Goal: Task Accomplishment & Management: Manage account settings

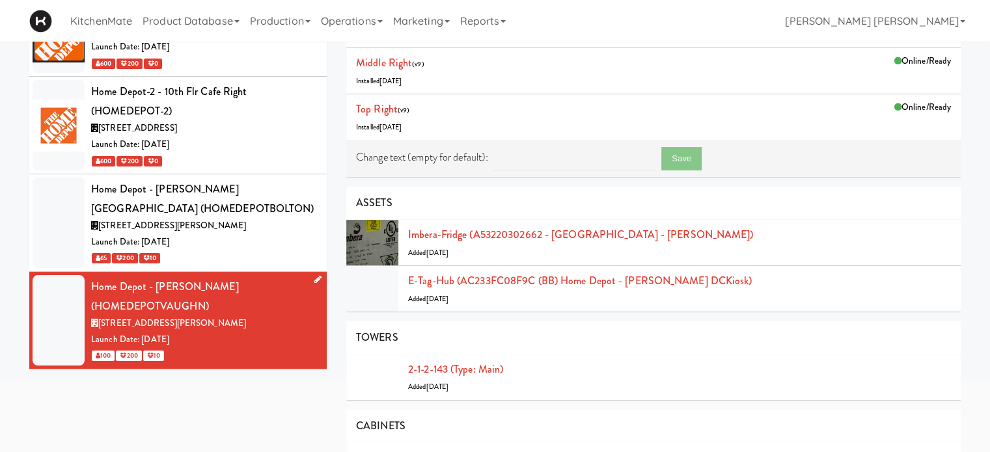
scroll to position [130, 0]
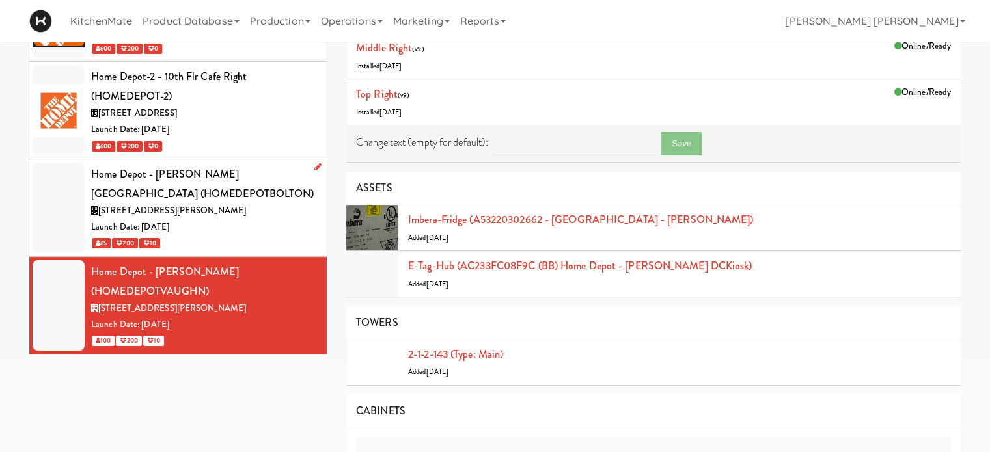
click at [240, 196] on div "Home Depot - [PERSON_NAME][GEOGRAPHIC_DATA] (HOMEDEPOTBOLTON)" at bounding box center [204, 184] width 226 height 38
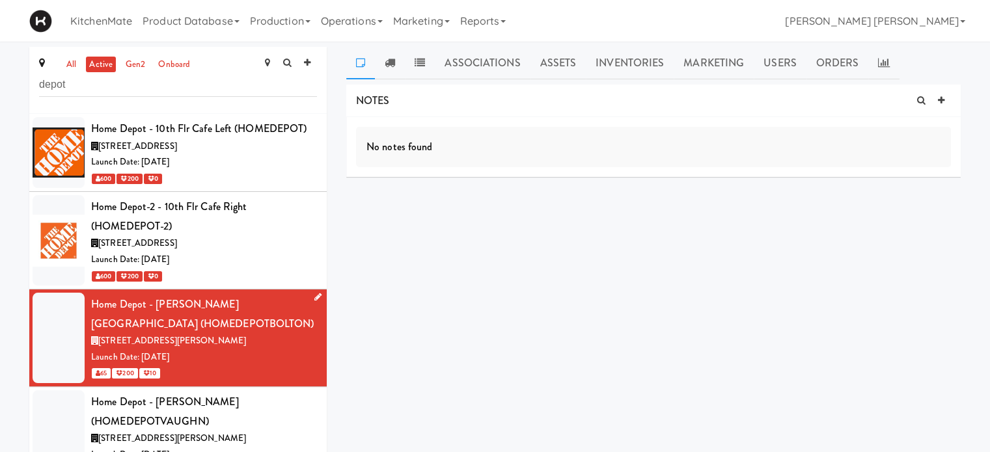
click at [314, 299] on icon at bounding box center [317, 297] width 7 height 8
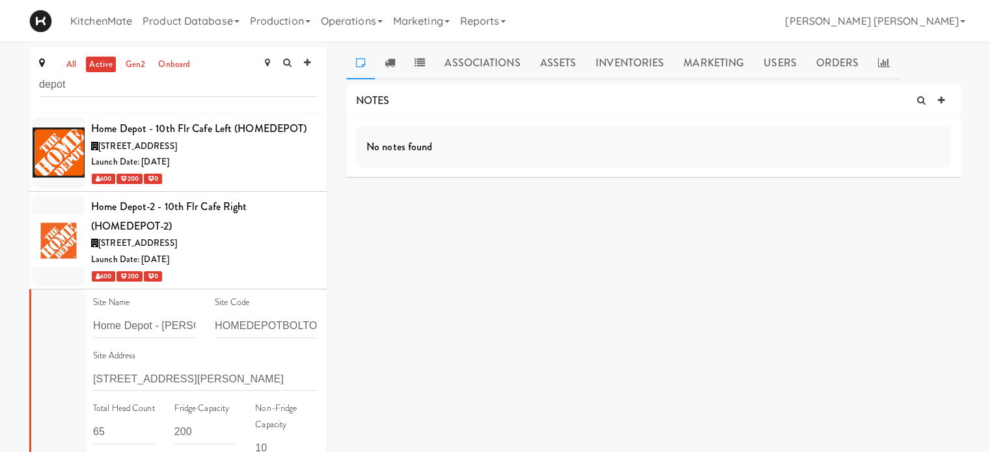
scroll to position [65, 0]
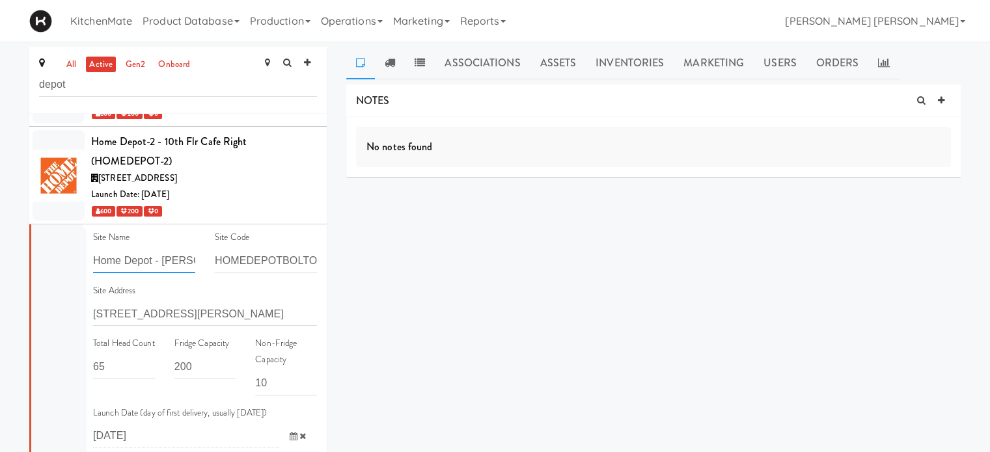
click at [173, 257] on input "Home Depot - [PERSON_NAME][GEOGRAPHIC_DATA]" at bounding box center [144, 261] width 102 height 24
click at [202, 314] on input "[STREET_ADDRESS][PERSON_NAME]" at bounding box center [205, 314] width 224 height 24
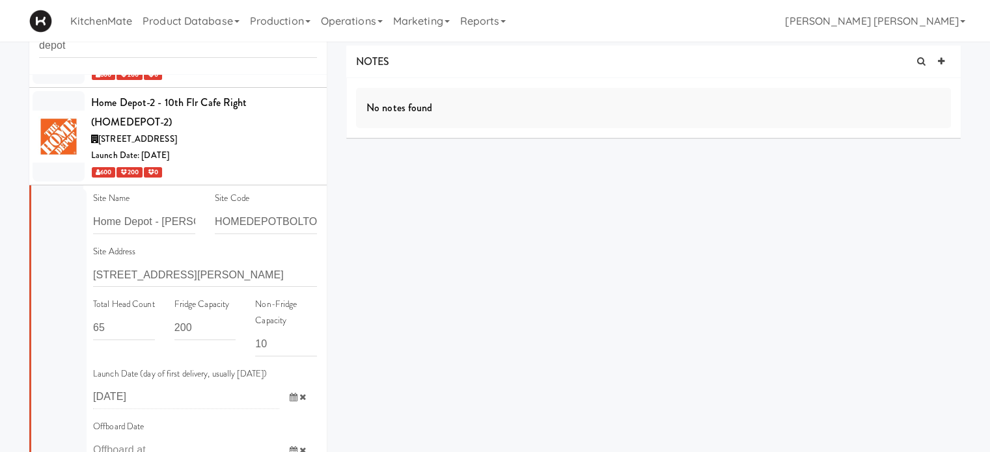
scroll to position [61, 0]
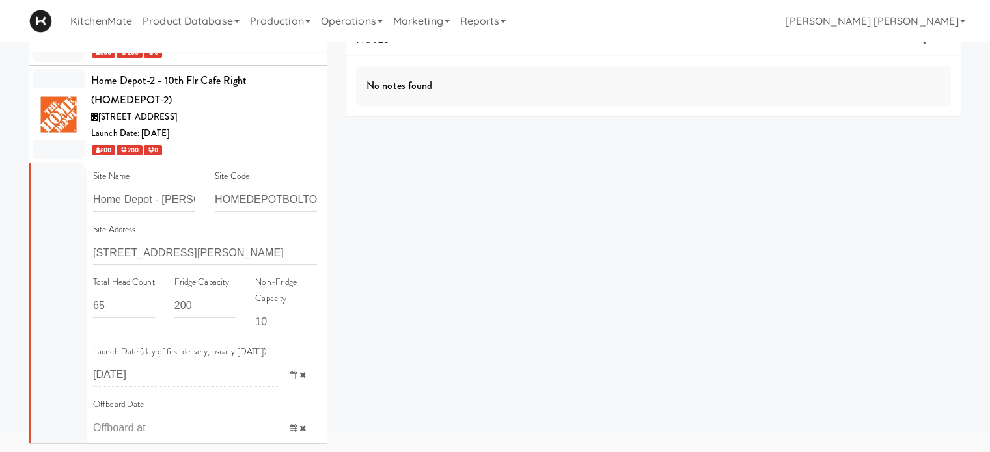
click at [4, 234] on div "all active gen2 onboard depot Home Depot - 10th Flr Cafe Left (HOMEDEPOT) [STRE…" at bounding box center [495, 219] width 990 height 467
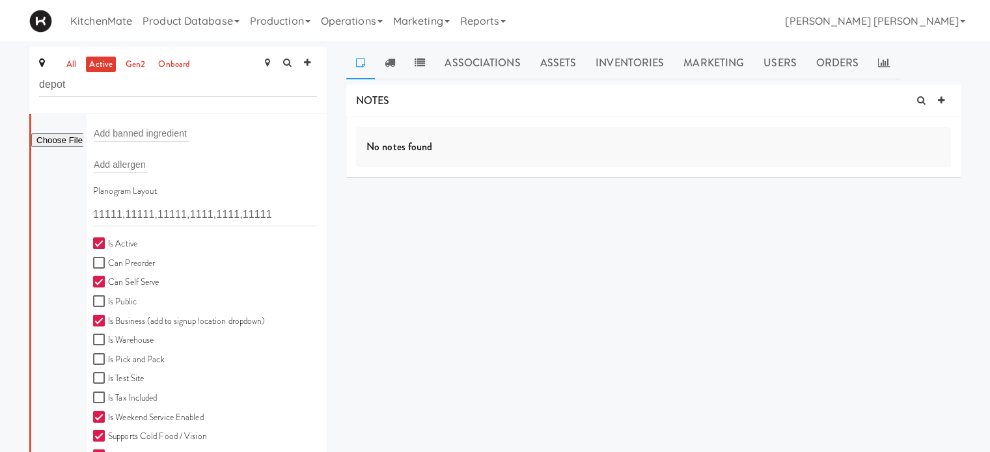
scroll to position [630, 0]
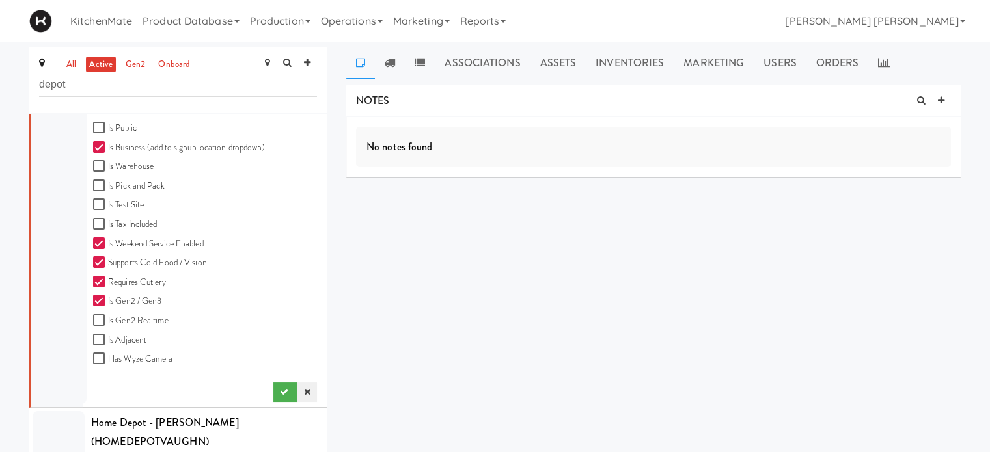
click at [304, 392] on icon at bounding box center [307, 392] width 7 height 8
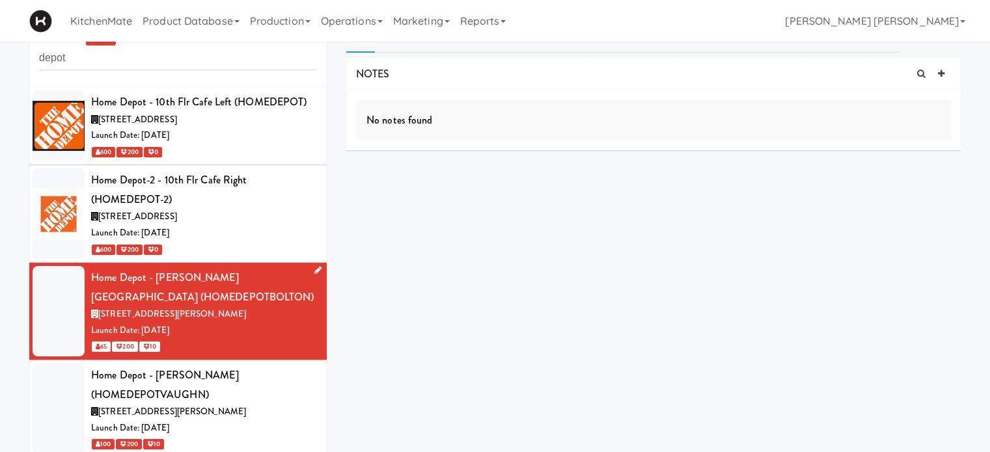
scroll to position [42, 0]
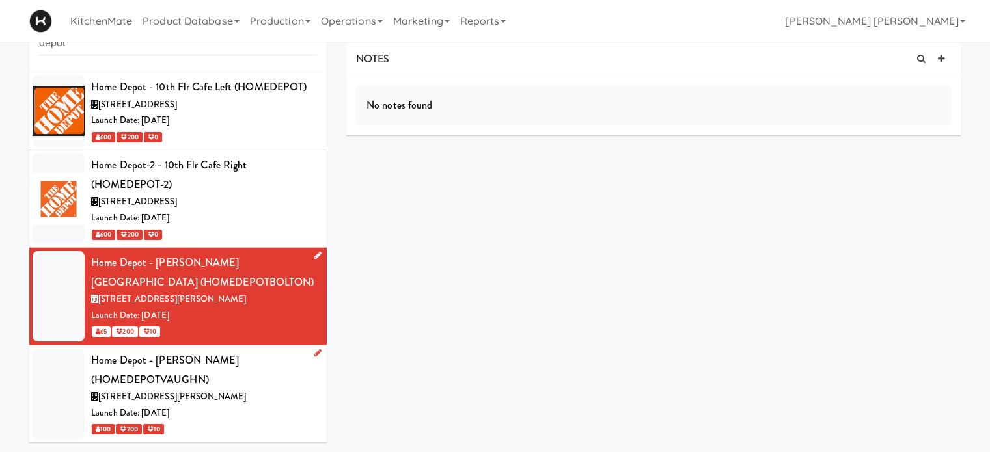
click at [314, 355] on icon at bounding box center [317, 353] width 7 height 8
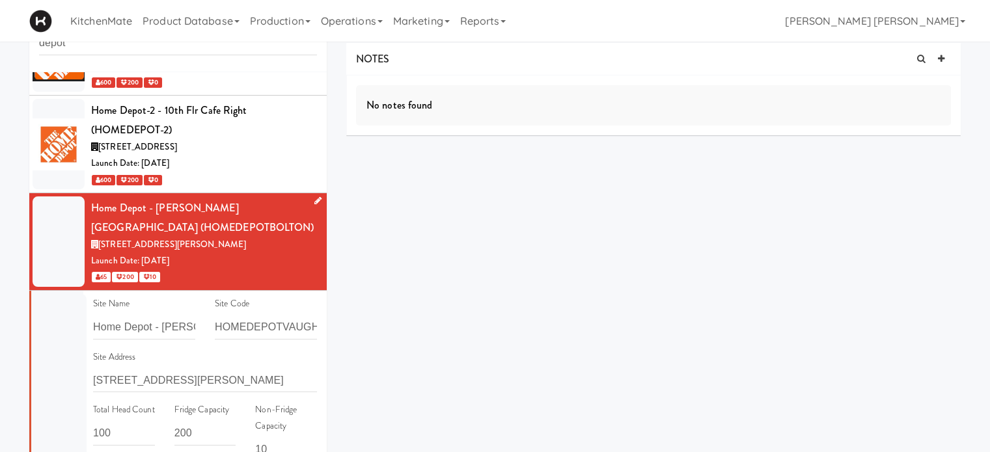
scroll to position [130, 0]
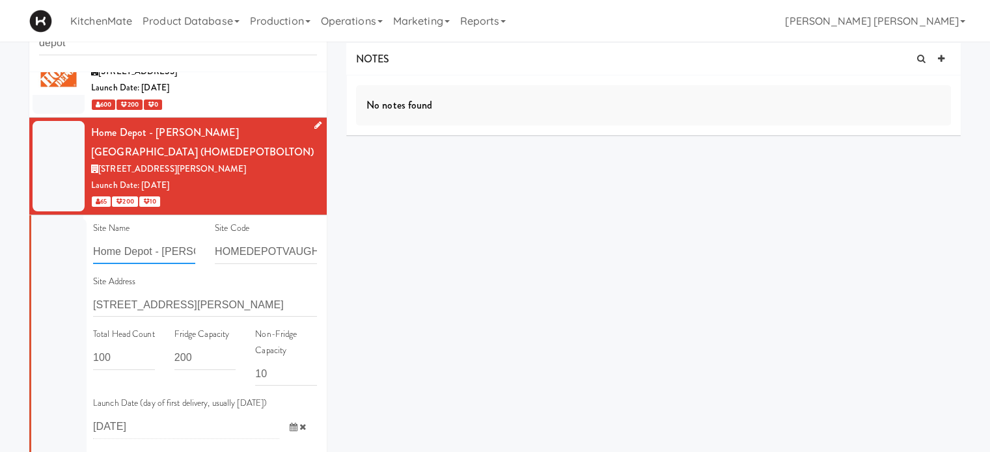
click at [143, 254] on input "Home Depot - [PERSON_NAME]" at bounding box center [144, 252] width 102 height 24
click at [146, 306] on input "[STREET_ADDRESS][PERSON_NAME]" at bounding box center [205, 305] width 224 height 24
click at [0, 275] on div "all active gen2 onboard depot Home Depot - 10th Flr Cafe Left (HOMEDEPOT) [STRE…" at bounding box center [495, 238] width 990 height 467
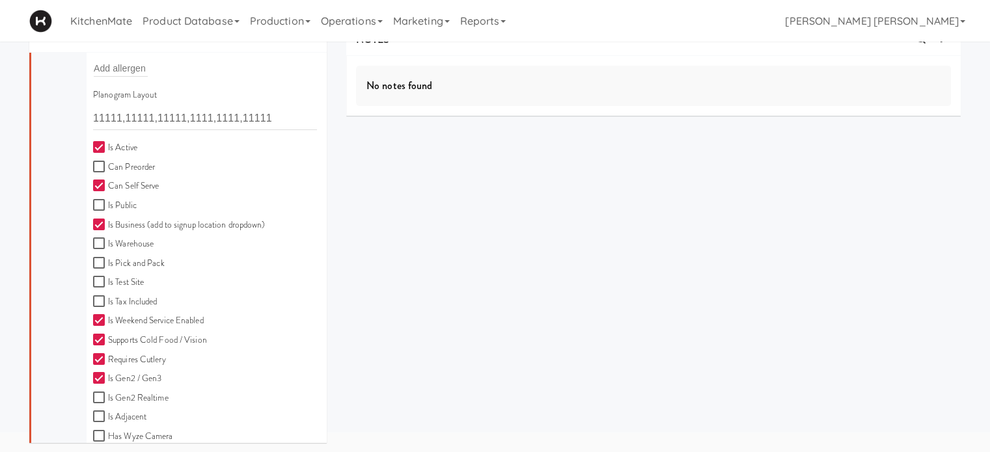
scroll to position [634, 0]
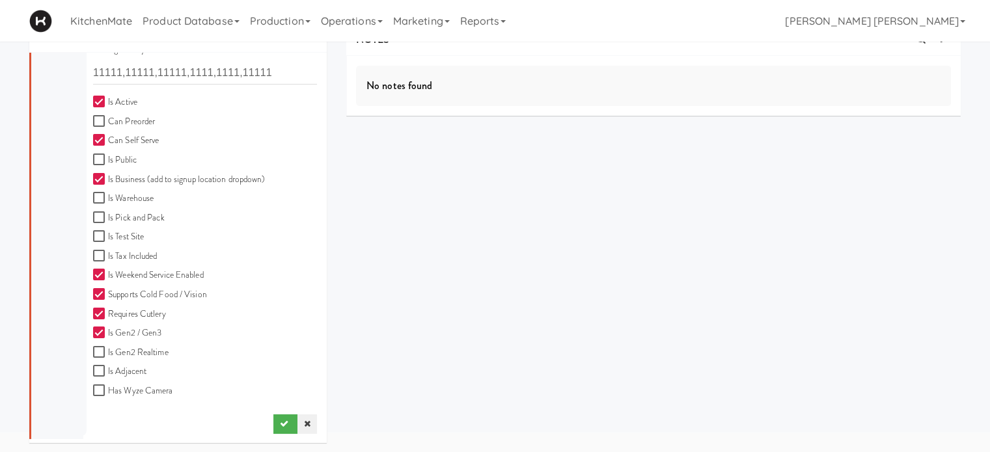
click at [304, 422] on icon at bounding box center [307, 424] width 7 height 8
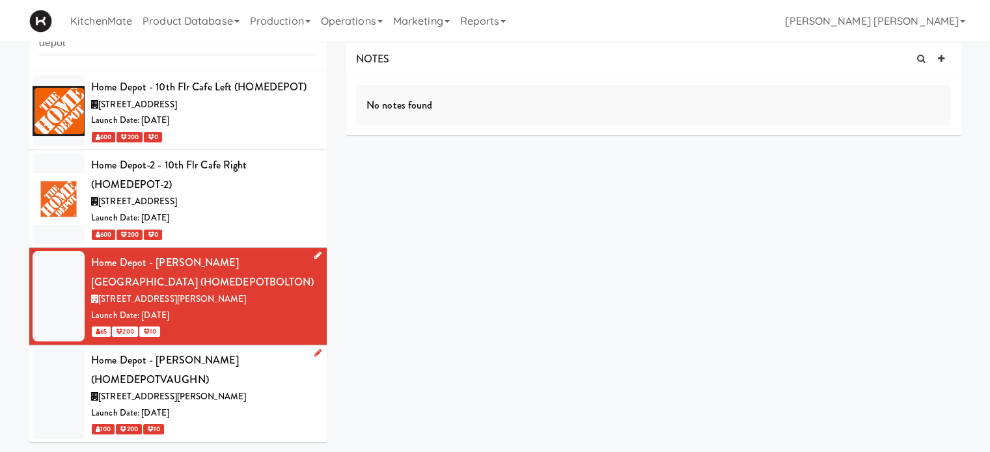
scroll to position [0, 0]
click at [398, 242] on div "NOTES No notes found DELIVERIES No notes found MEALS No Orders at This Site COO…" at bounding box center [653, 206] width 615 height 326
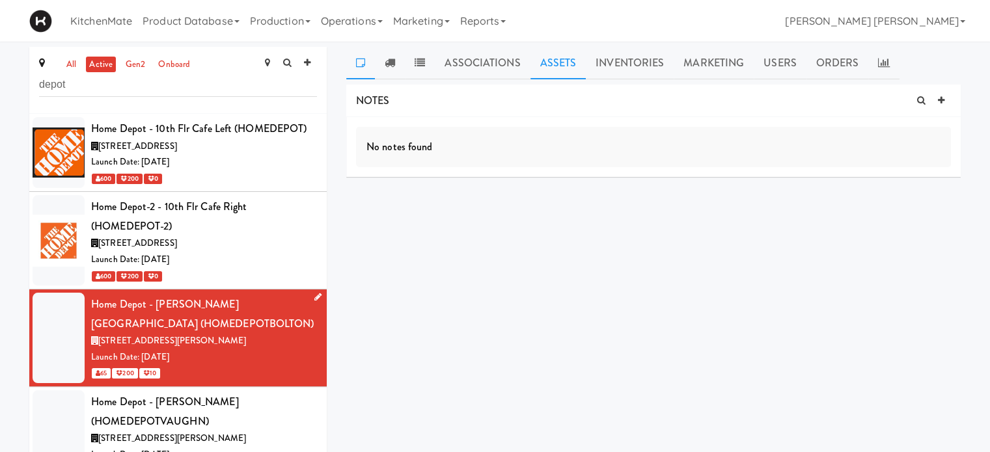
click at [551, 59] on link "Assets" at bounding box center [559, 63] width 56 height 33
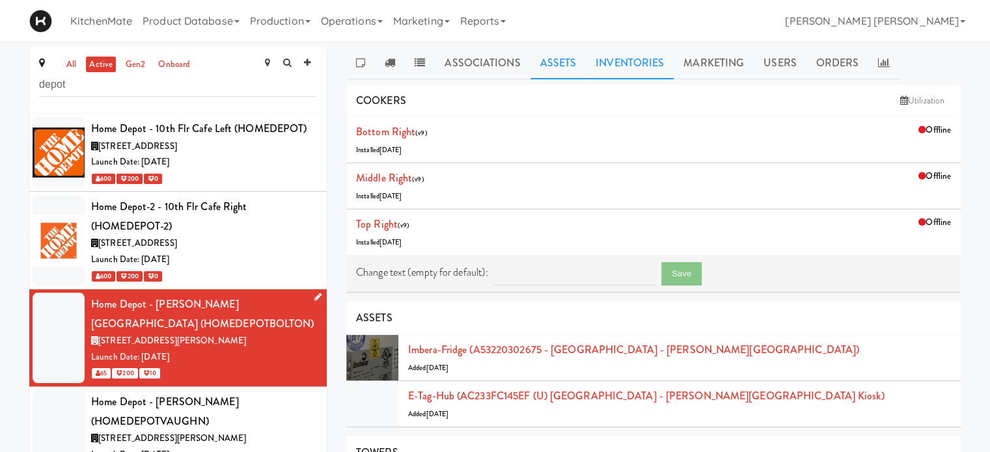
click at [620, 61] on link "Inventories" at bounding box center [630, 63] width 88 height 33
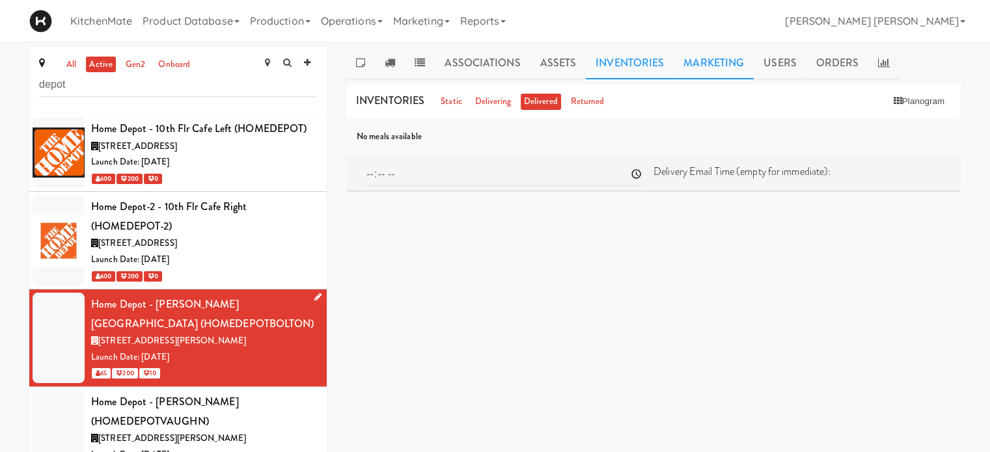
click at [702, 71] on link "Marketing" at bounding box center [714, 63] width 80 height 33
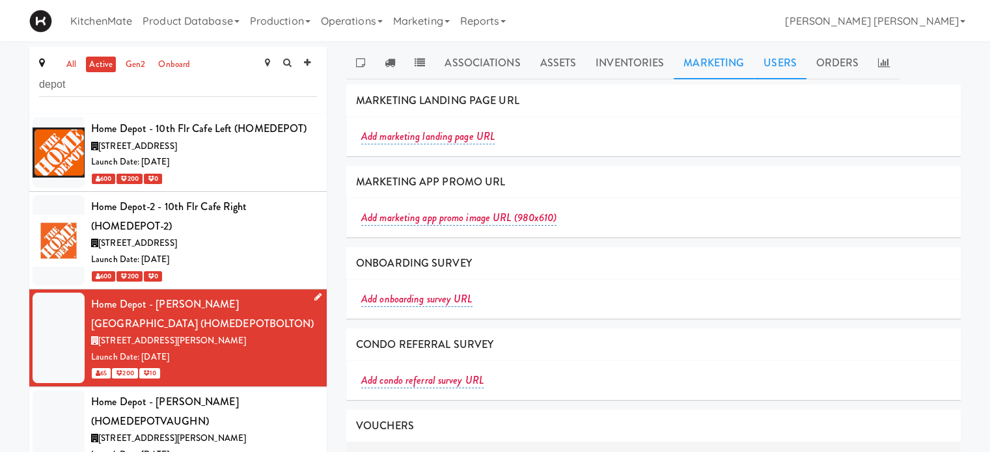
click at [781, 64] on link "Users" at bounding box center [780, 63] width 53 height 33
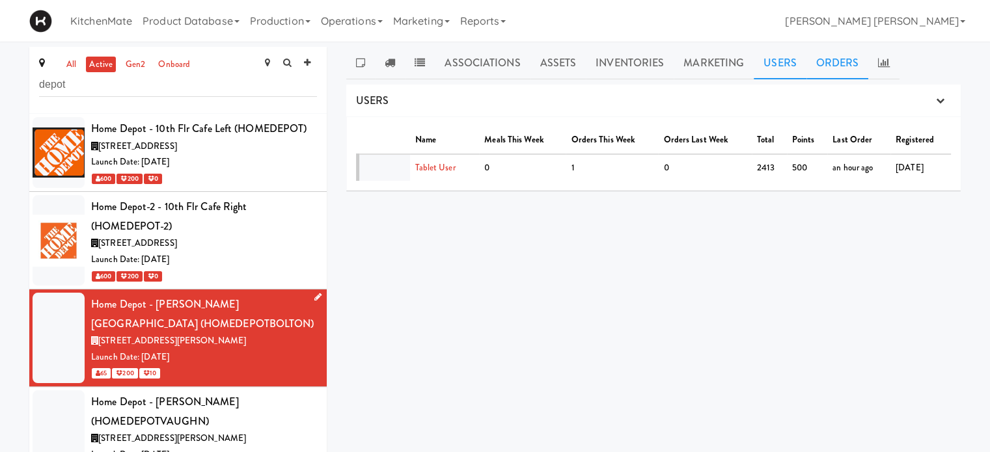
click at [835, 68] on link "Orders" at bounding box center [838, 63] width 63 height 33
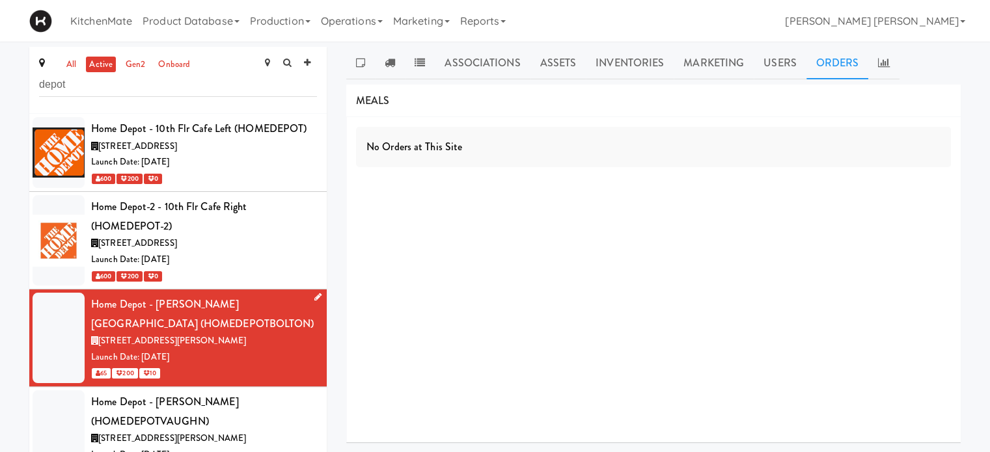
click at [500, 253] on div "No Orders at This Site" at bounding box center [653, 280] width 615 height 326
click at [0, 273] on div "all active gen2 onboard depot Home Depot - 10th Flr Cafe Left (HOMEDEPOT) [STRE…" at bounding box center [495, 270] width 990 height 447
click at [338, 221] on div "Associations Assets Inventories Marketing Users Orders NOTES No notes found DEL…" at bounding box center [654, 250] width 634 height 406
click at [0, 264] on div "all active gen2 onboard depot Home Depot - 10th Flr Cafe Left (HOMEDEPOT) [STRE…" at bounding box center [495, 270] width 990 height 447
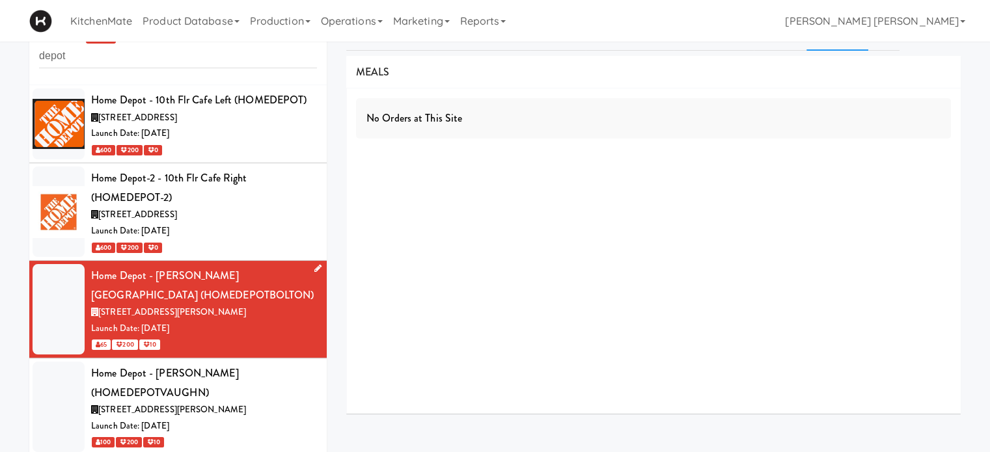
scroll to position [42, 0]
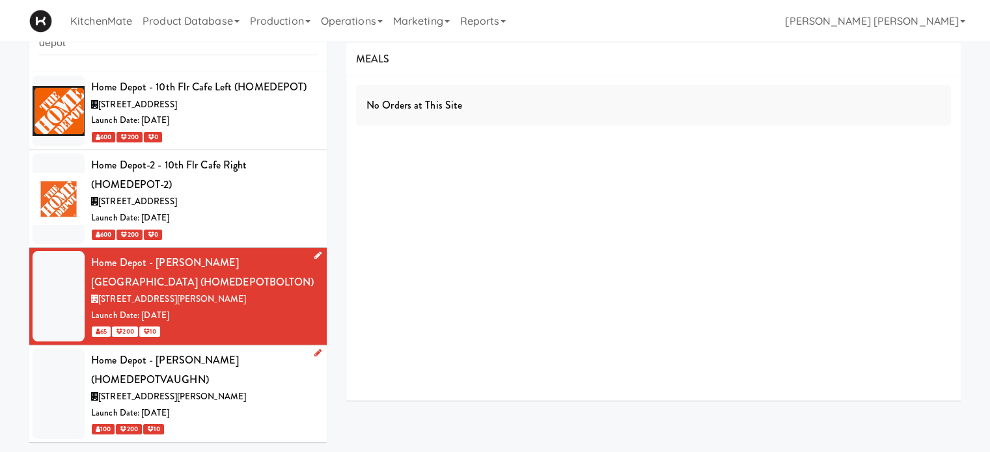
click at [242, 377] on div "Home Depot - [PERSON_NAME] (HOMEDEPOTVAUGHN)" at bounding box center [204, 370] width 226 height 38
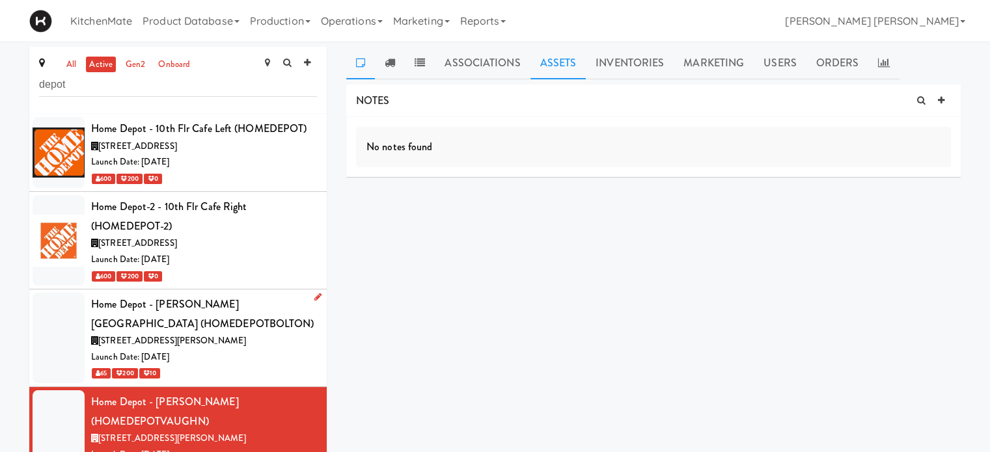
click at [531, 58] on link "Assets" at bounding box center [559, 63] width 56 height 33
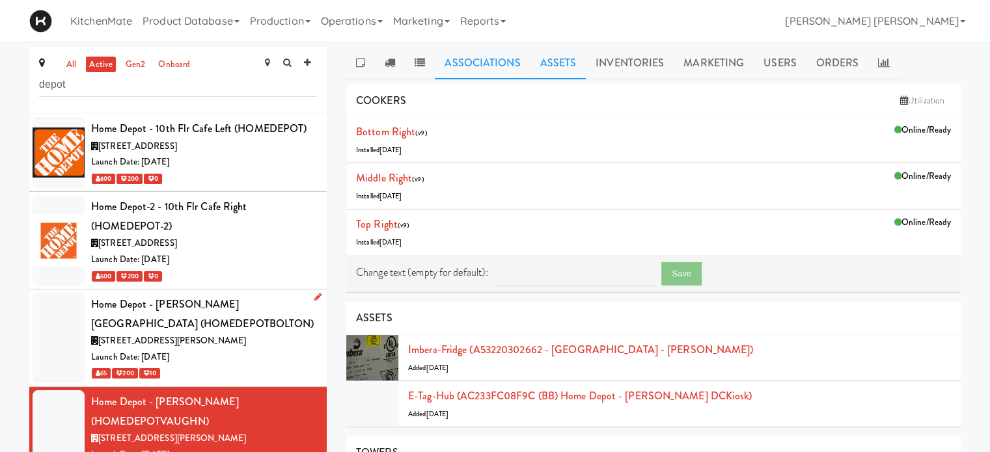
click at [470, 58] on link "Associations" at bounding box center [482, 63] width 95 height 33
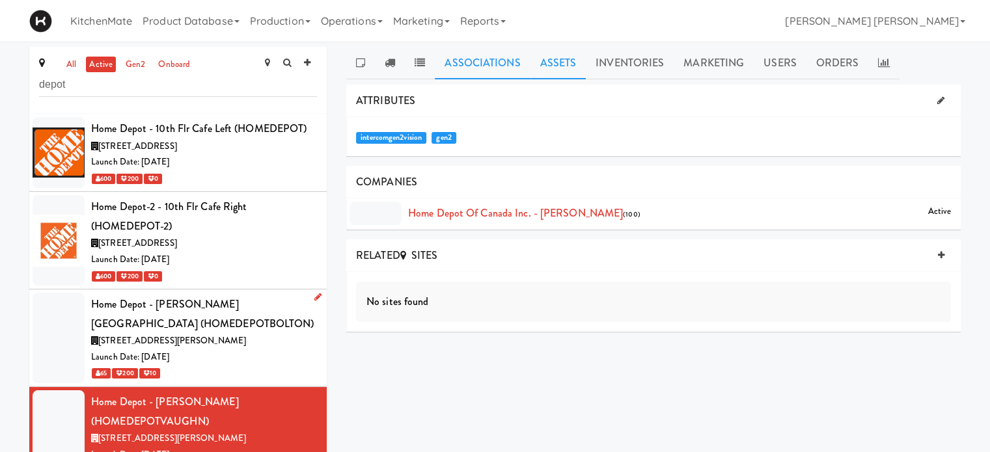
click at [533, 54] on link "Assets" at bounding box center [559, 63] width 56 height 33
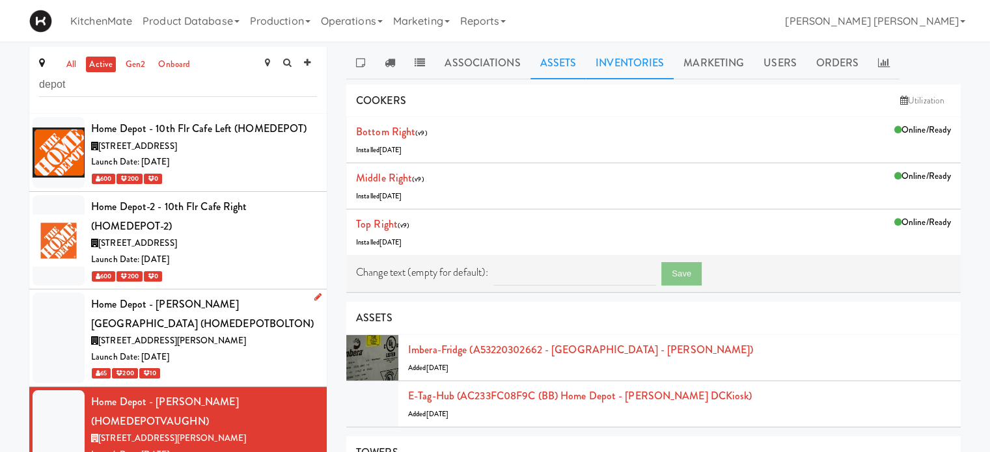
click at [613, 57] on link "Inventories" at bounding box center [630, 63] width 88 height 33
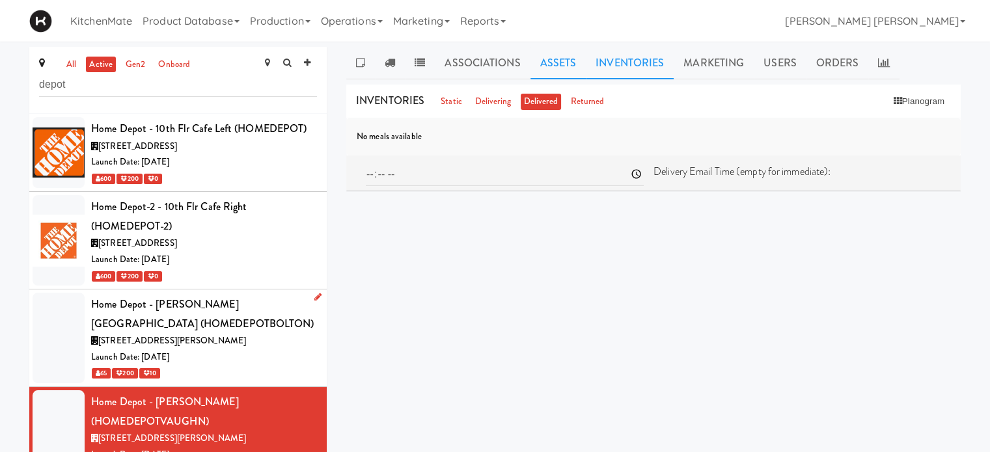
click at [565, 57] on link "Assets" at bounding box center [559, 63] width 56 height 33
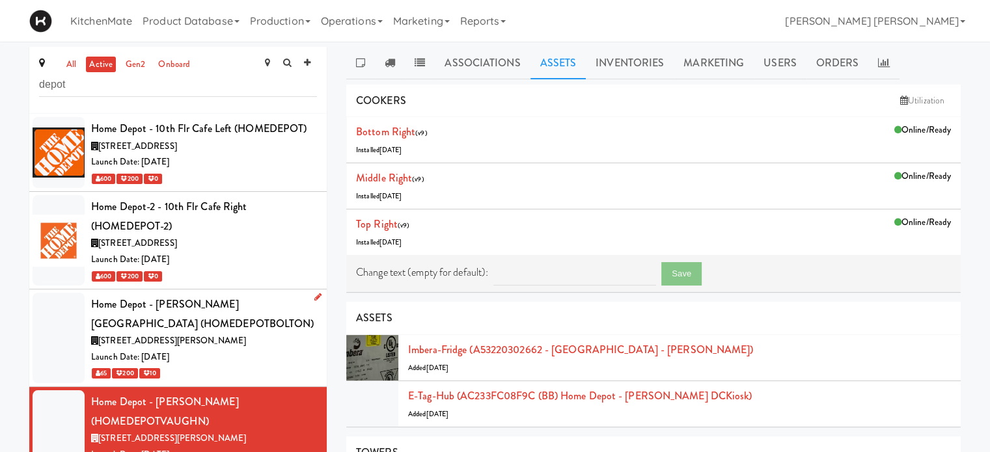
click at [329, 252] on div "all active gen2 onboard depot Home Depot - 10th Flr Cafe Left (HOMEDEPOT) [STRE…" at bounding box center [178, 270] width 317 height 447
